Goal: Go to known website: Go to known website

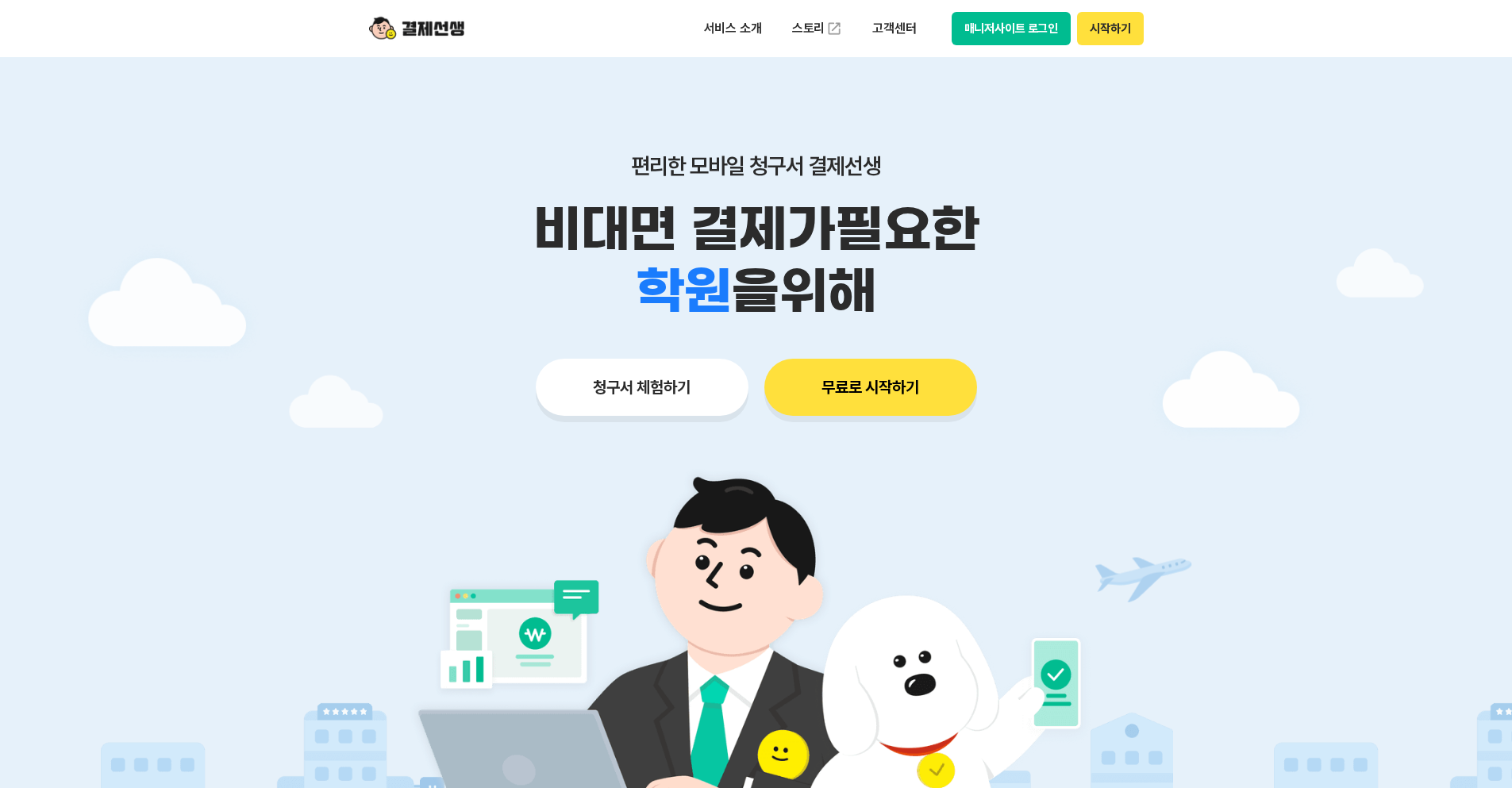
click at [989, 29] on button "매니저사이트 로그인" at bounding box center [1011, 28] width 119 height 34
click at [843, 24] on button "매니저사이트 로그인" at bounding box center [1011, 28] width 119 height 34
click at [1053, 15] on button "매니저사이트 로그인" at bounding box center [1011, 28] width 119 height 34
click at [1022, 12] on button "매니저사이트 로그인" at bounding box center [1011, 28] width 119 height 34
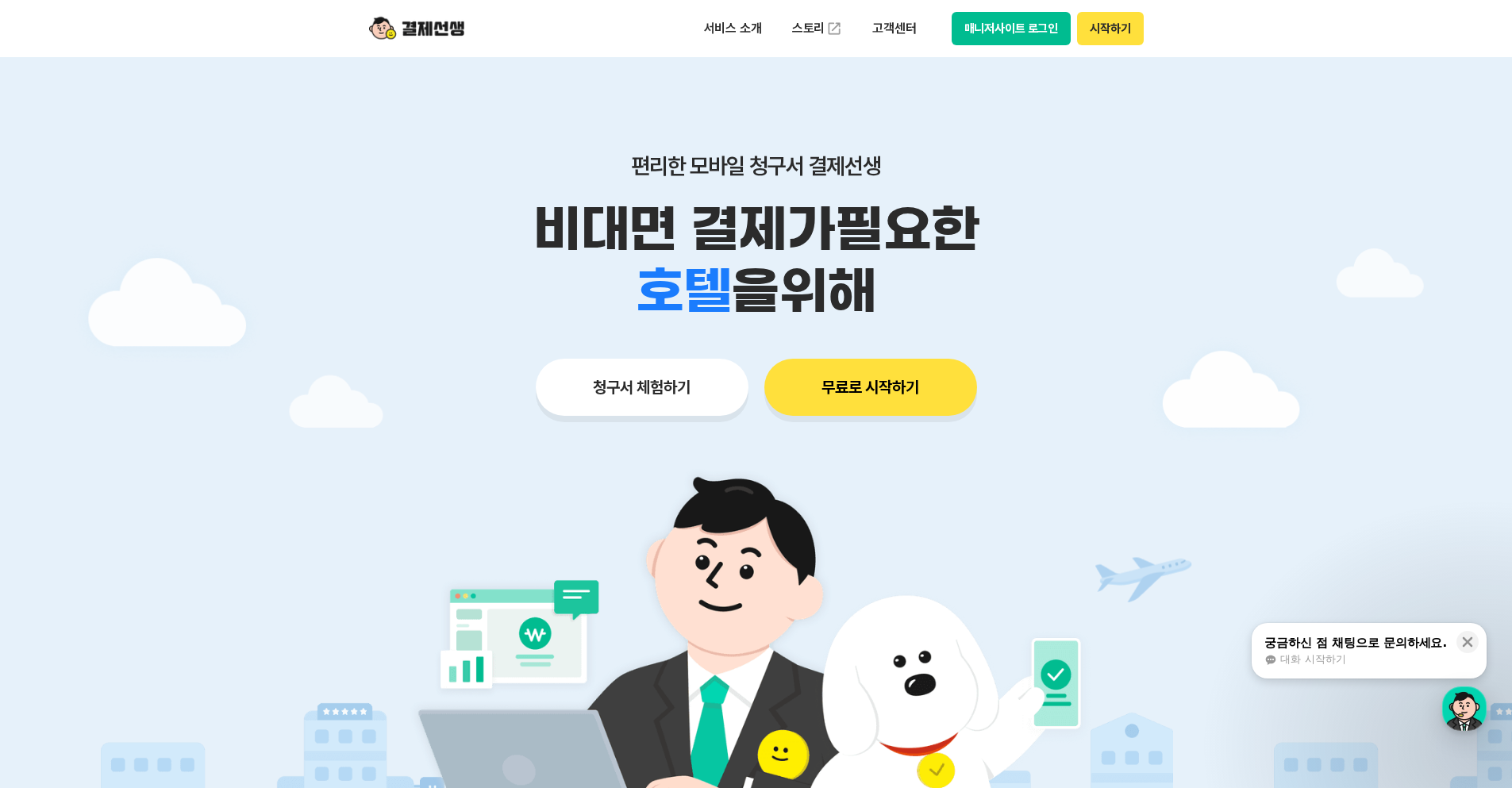
click at [1026, 32] on button "매니저사이트 로그인" at bounding box center [1011, 28] width 119 height 34
